Goal: Information Seeking & Learning: Find specific fact

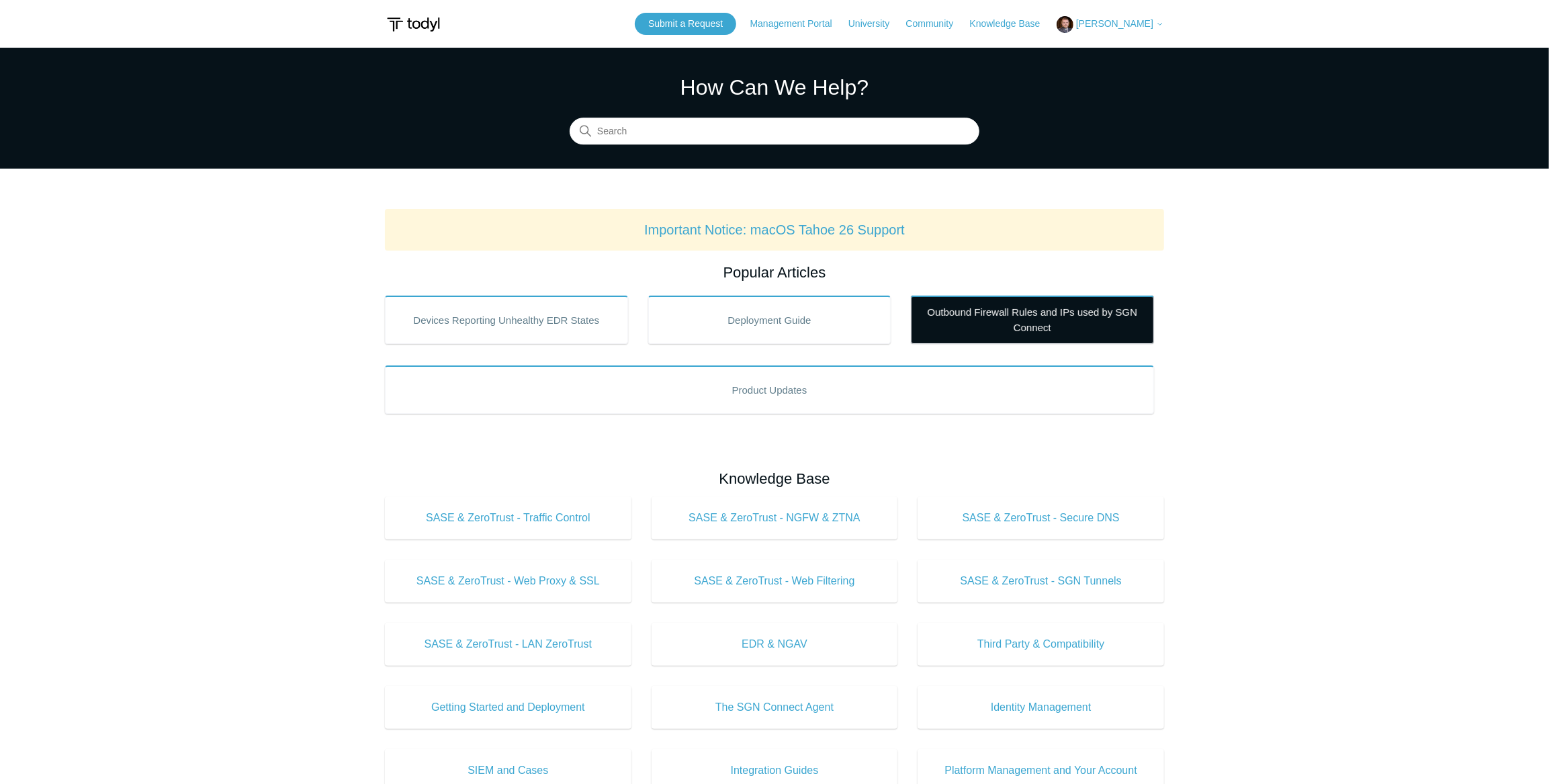
click at [1004, 316] on link "Outbound Firewall Rules and IPs used by SGN Connect" at bounding box center [1032, 319] width 243 height 48
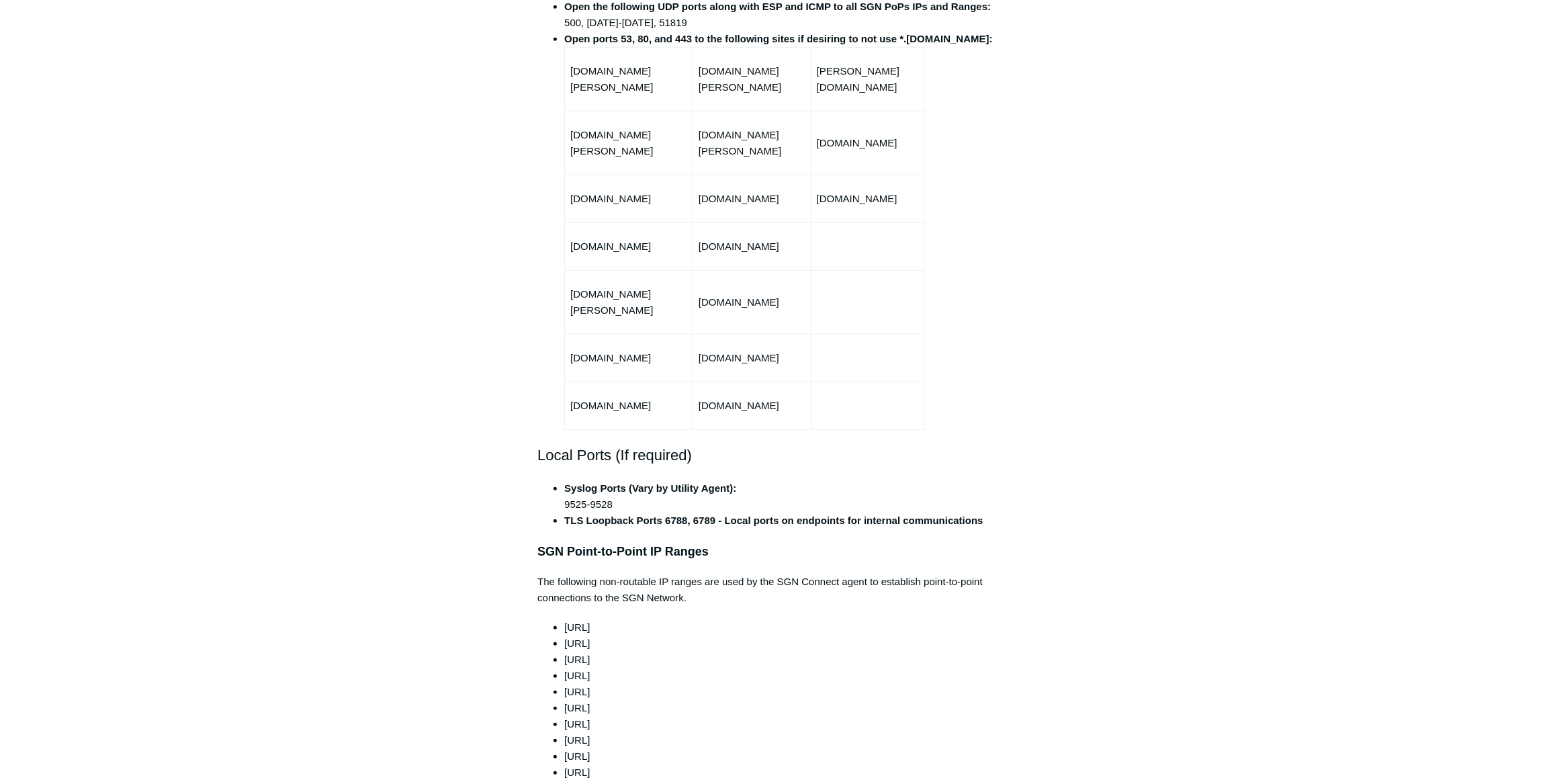
scroll to position [793, 0]
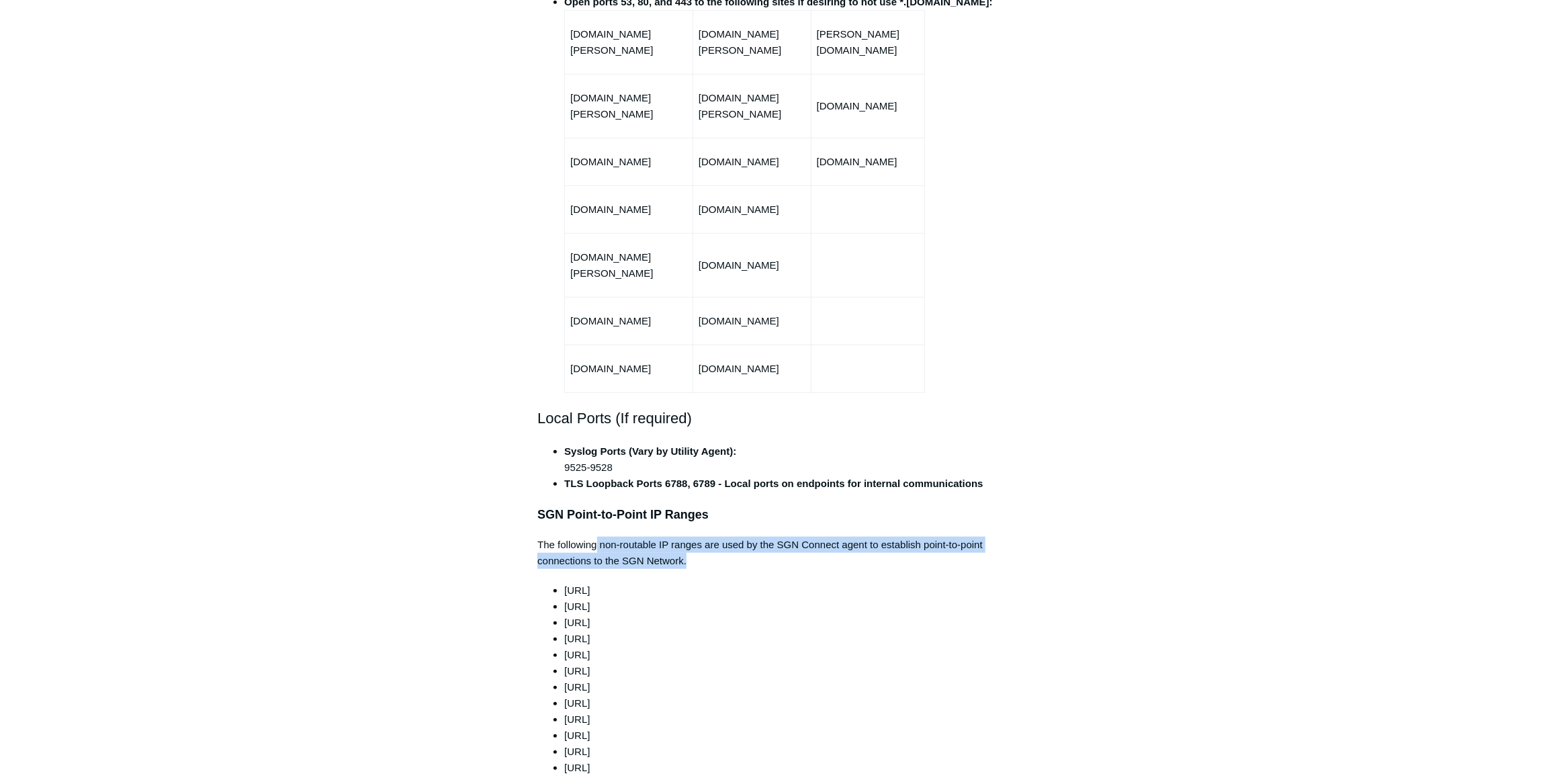
drag, startPoint x: 595, startPoint y: 509, endPoint x: 693, endPoint y: 530, distance: 100.2
click at [693, 536] on p "The following non-routable IP ranges are used by the SGN Connect agent to estab…" at bounding box center [774, 552] width 474 height 33
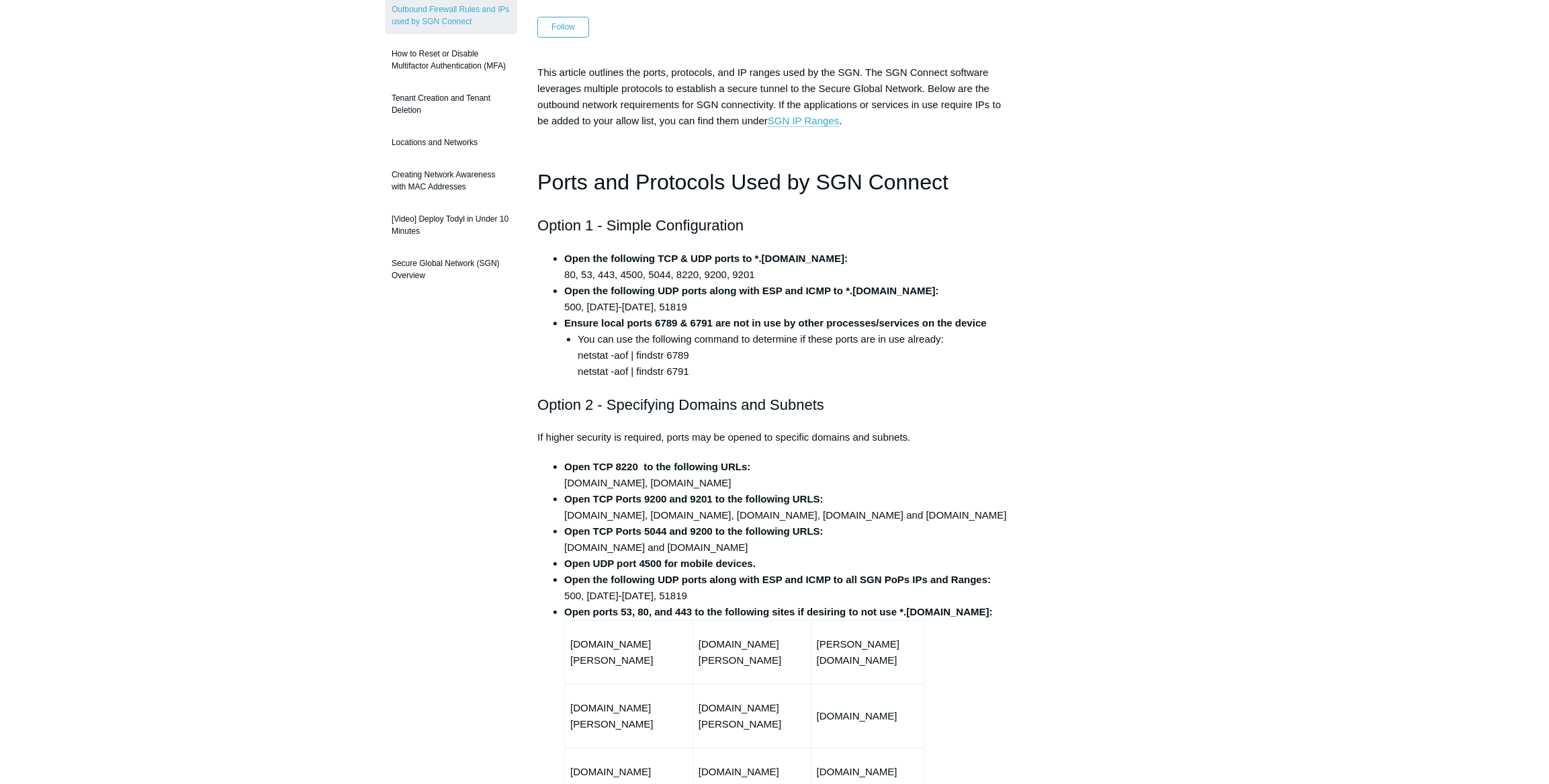
scroll to position [183, 0]
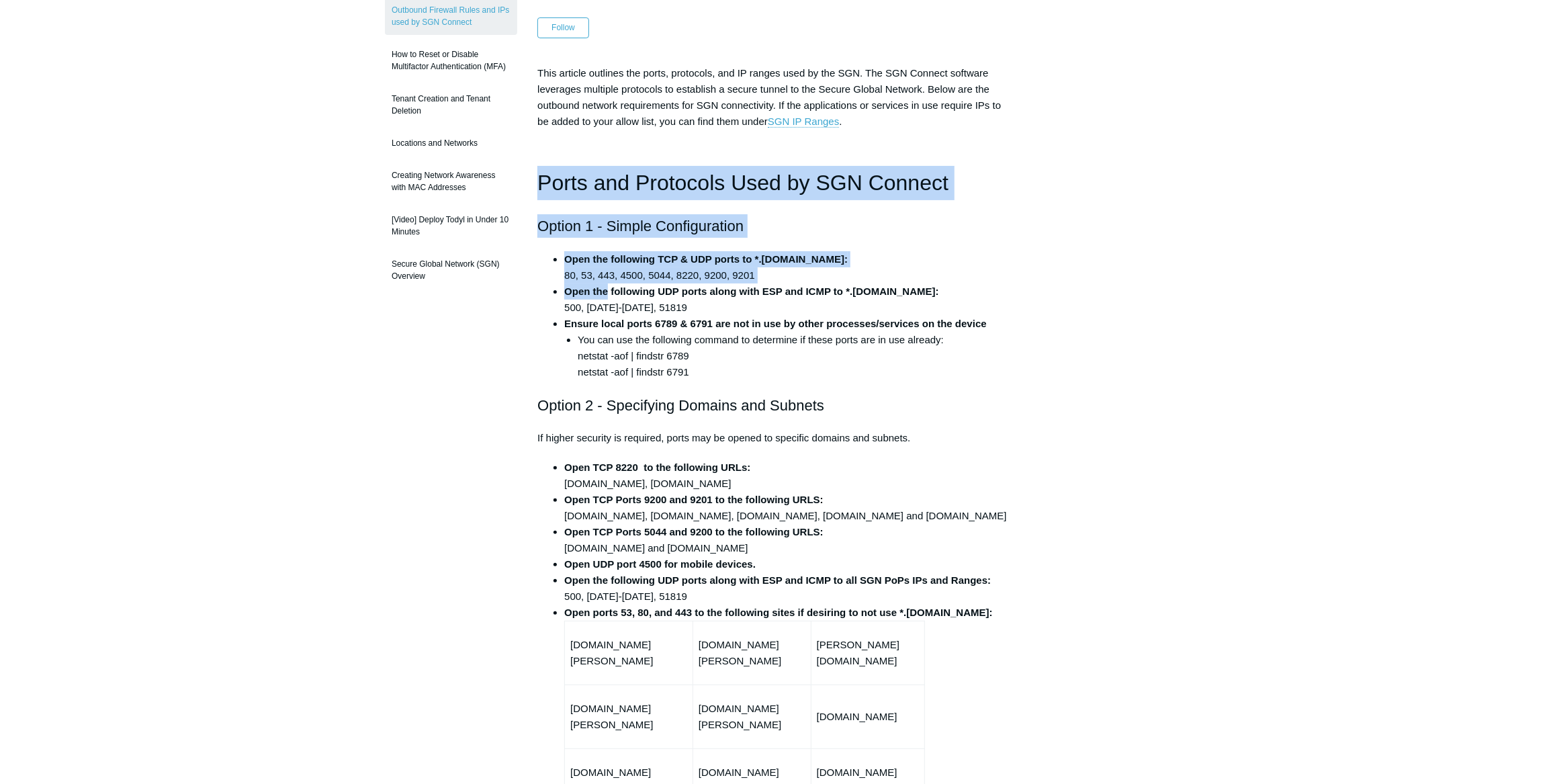
drag, startPoint x: 539, startPoint y: 174, endPoint x: 608, endPoint y: 284, distance: 129.8
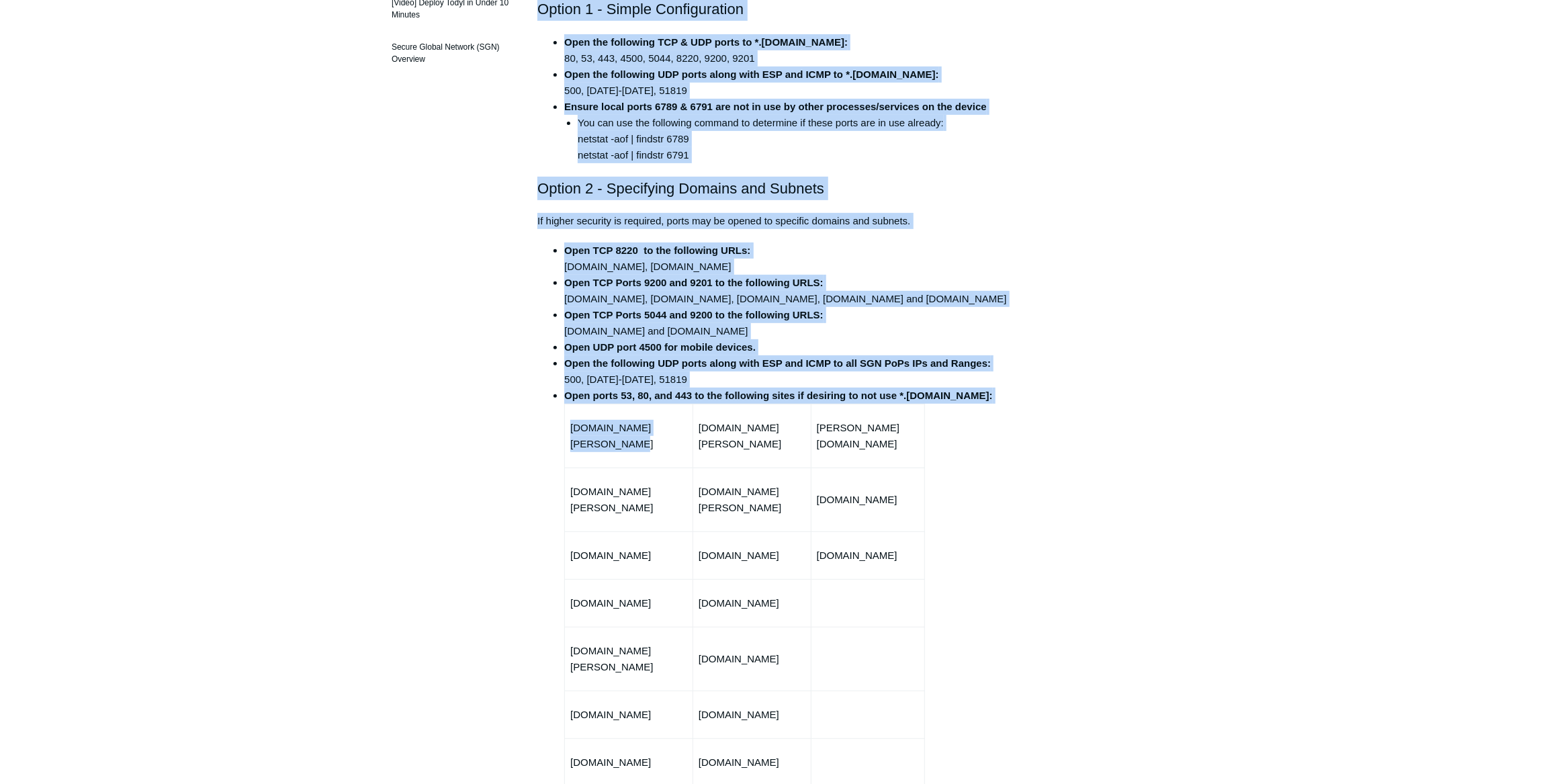
scroll to position [427, 0]
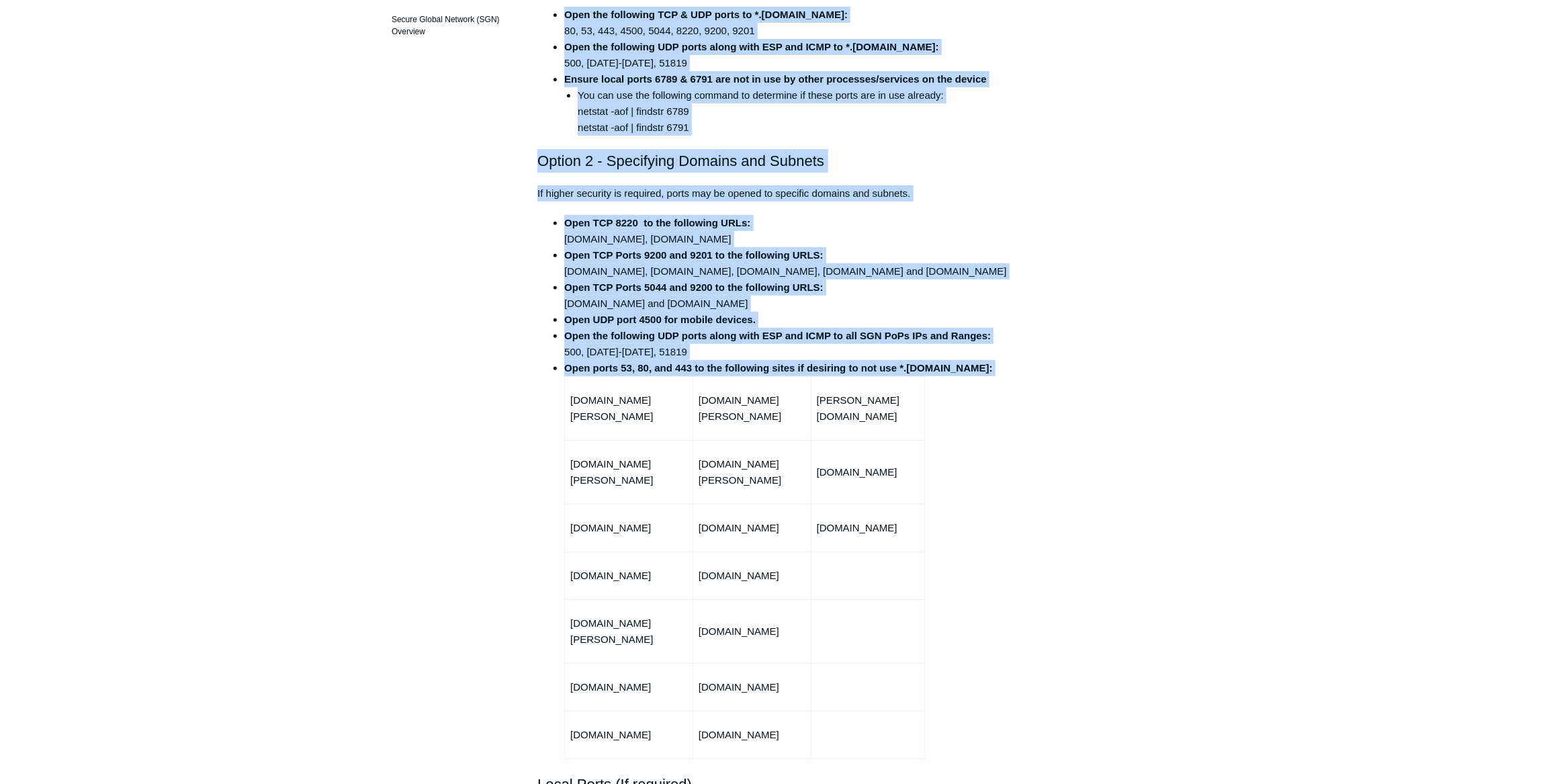
drag, startPoint x: 540, startPoint y: 179, endPoint x: 961, endPoint y: 706, distance: 674.5
copy div "Ports and Protocols Used by SGN Connect Option 1 - Simple Configuration Open th…"
click at [699, 564] on td "support.todyl.com" at bounding box center [751, 575] width 118 height 48
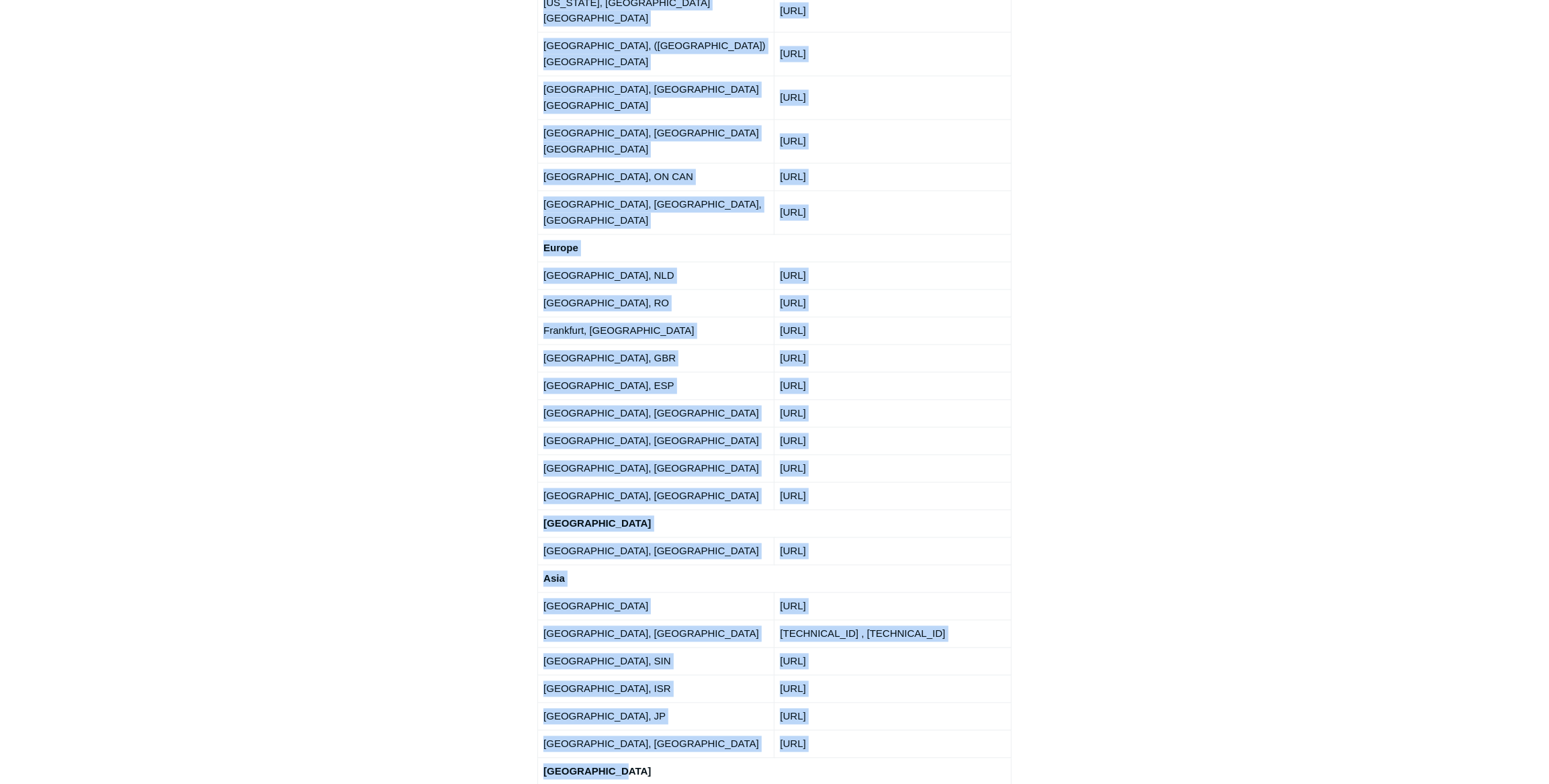
scroll to position [2136, 0]
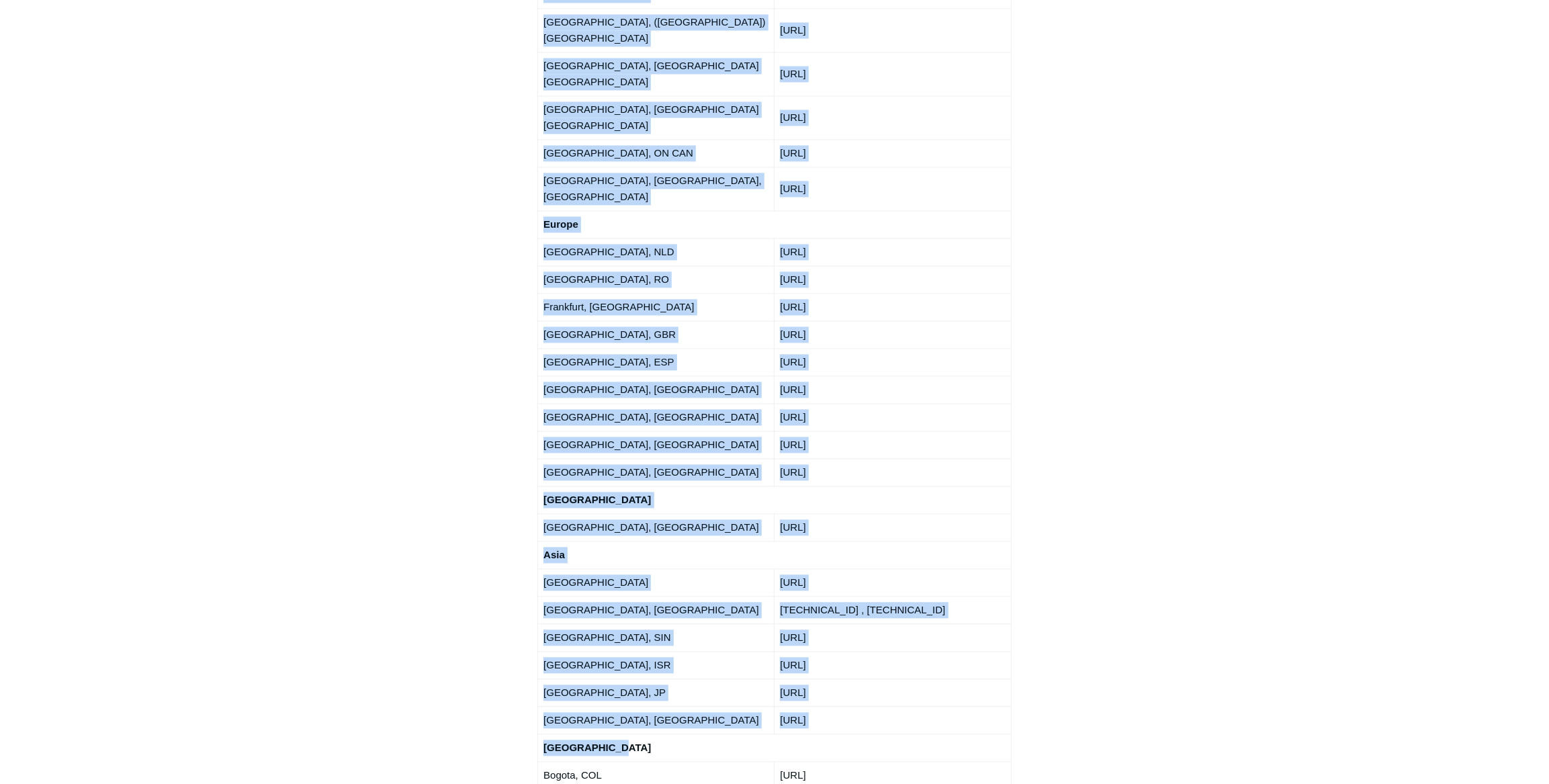
drag, startPoint x: 539, startPoint y: 157, endPoint x: 959, endPoint y: 617, distance: 622.9
copy div "SGN PoPs IPs and Ranges North America Atlanta, GA USA 192.111.95.0/24 Ashburn, …"
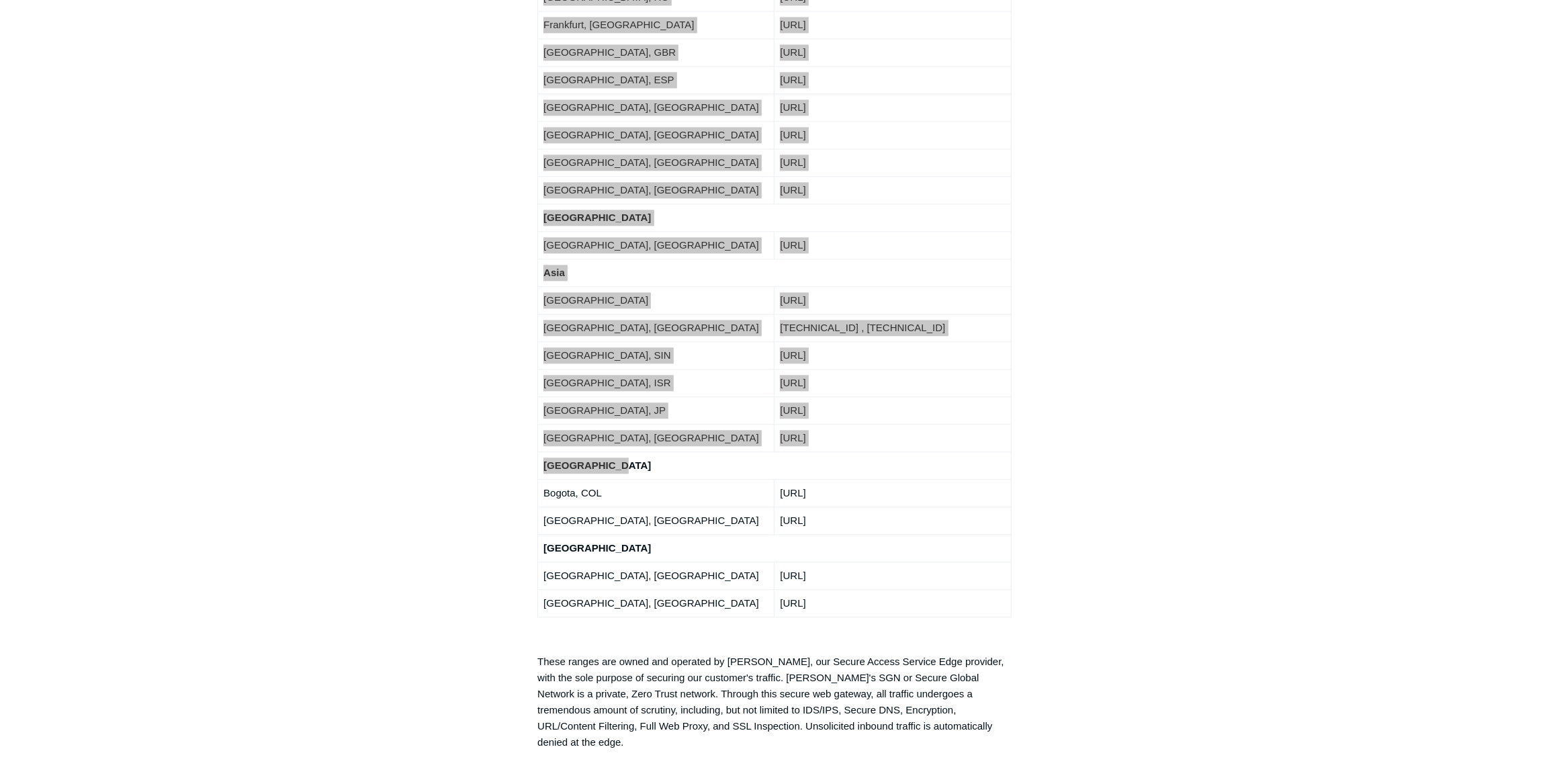
scroll to position [2442, 0]
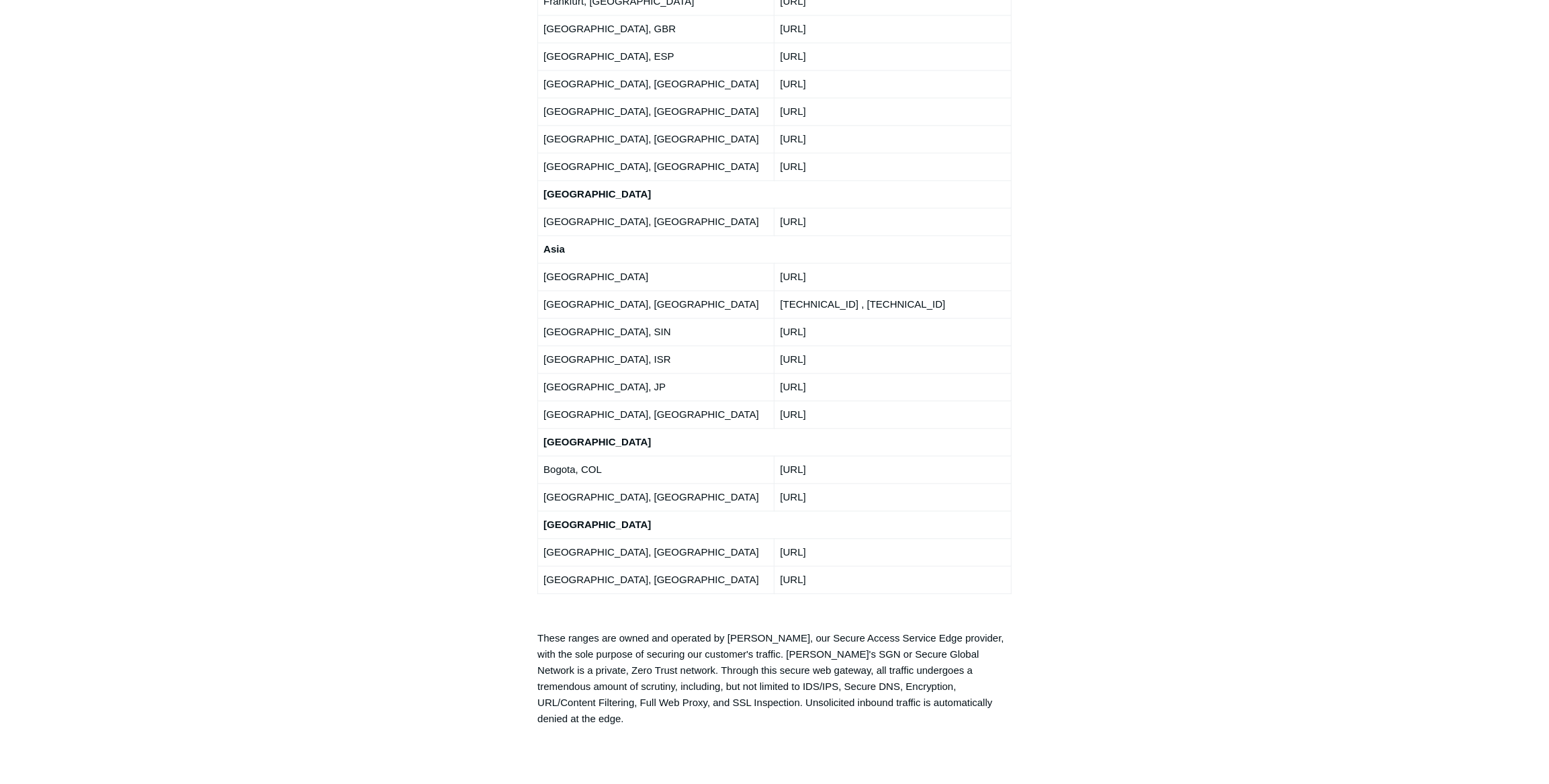
click at [720, 630] on p "These ranges are owned and operated by Todyl, our Secure Access Service Edge pr…" at bounding box center [774, 678] width 474 height 97
drag, startPoint x: 600, startPoint y: 395, endPoint x: 773, endPoint y: 394, distance: 173.0
click at [773, 630] on p "These ranges are owned and operated by Todyl, our Secure Access Service Edge pr…" at bounding box center [774, 678] width 474 height 97
click at [717, 630] on p "These ranges are owned and operated by Todyl, our Secure Access Service Edge pr…" at bounding box center [774, 678] width 474 height 97
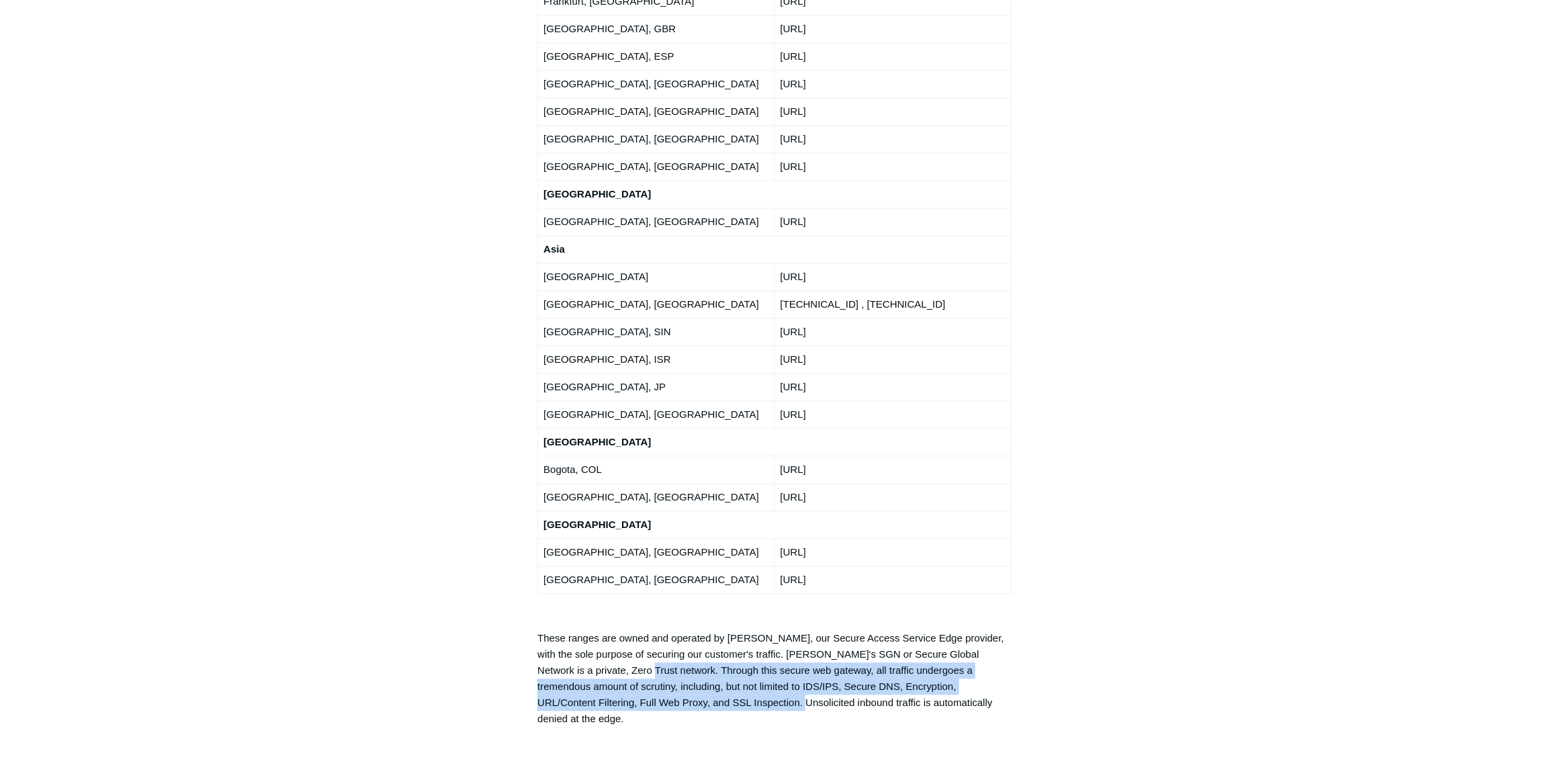
drag, startPoint x: 584, startPoint y: 406, endPoint x: 684, endPoint y: 440, distance: 105.6
click at [684, 630] on p "These ranges are owned and operated by Todyl, our Secure Access Service Edge pr…" at bounding box center [774, 678] width 474 height 97
